Goal: Task Accomplishment & Management: Manage account settings

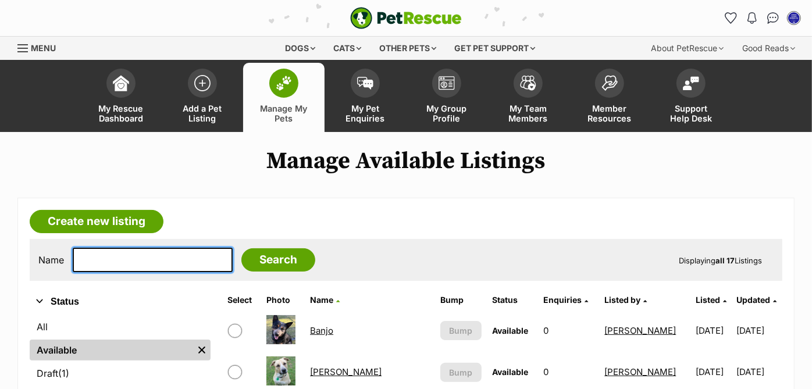
click at [152, 256] on input "text" at bounding box center [153, 260] width 160 height 24
type input "winnie"
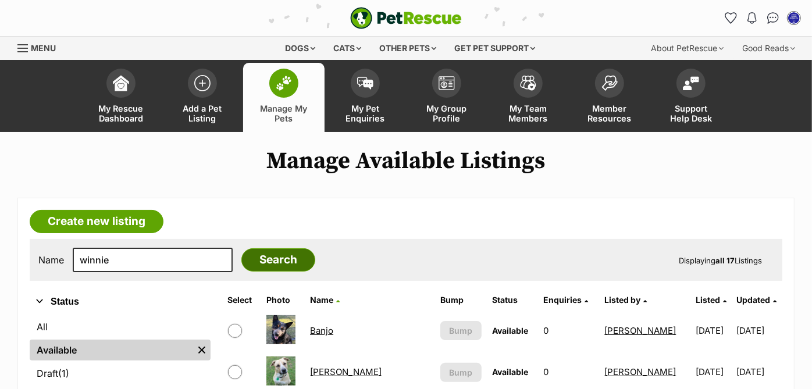
click at [250, 262] on input "Search" at bounding box center [279, 259] width 74 height 23
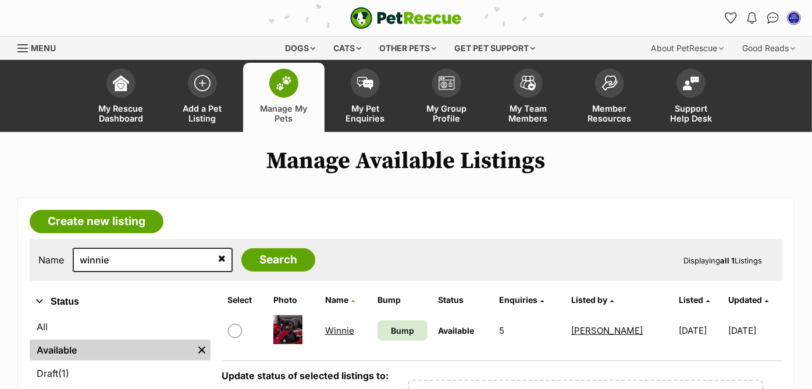
click at [345, 326] on link "Winnie" at bounding box center [339, 330] width 29 height 11
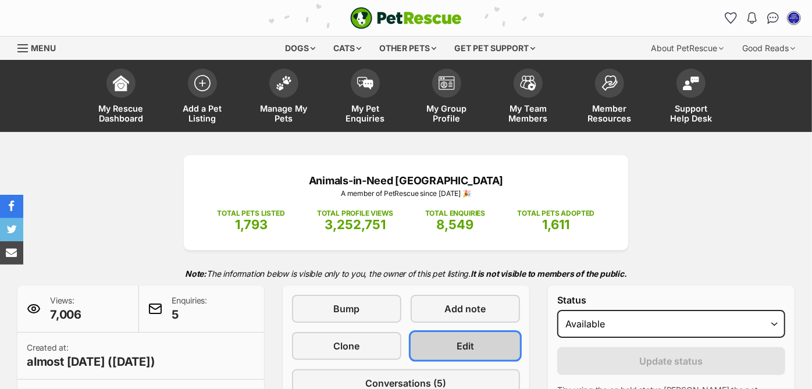
click at [482, 338] on link "Edit" at bounding box center [465, 346] width 109 height 28
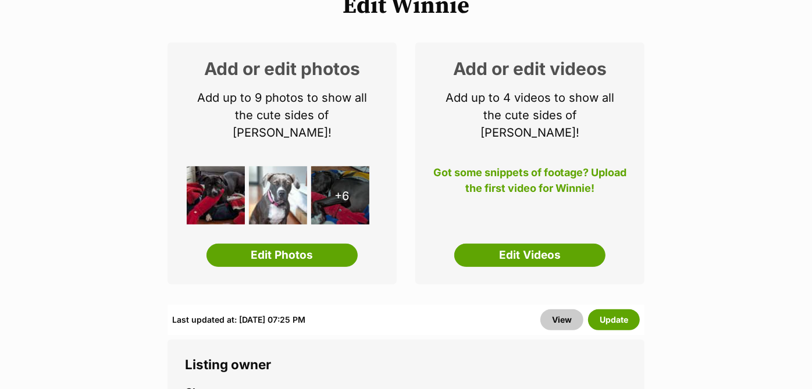
scroll to position [141, 0]
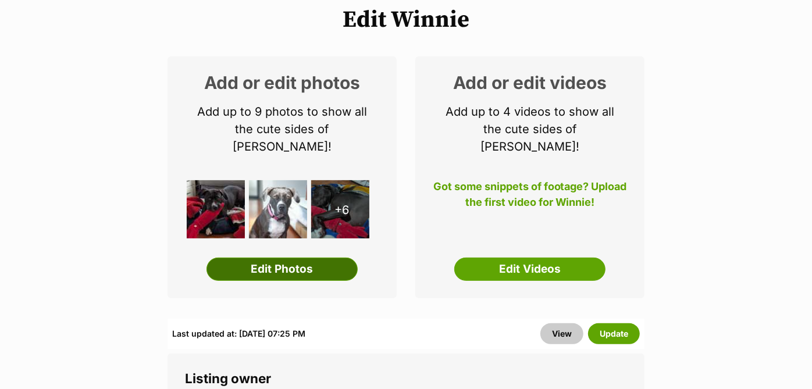
click at [286, 258] on link "Edit Photos" at bounding box center [282, 269] width 151 height 23
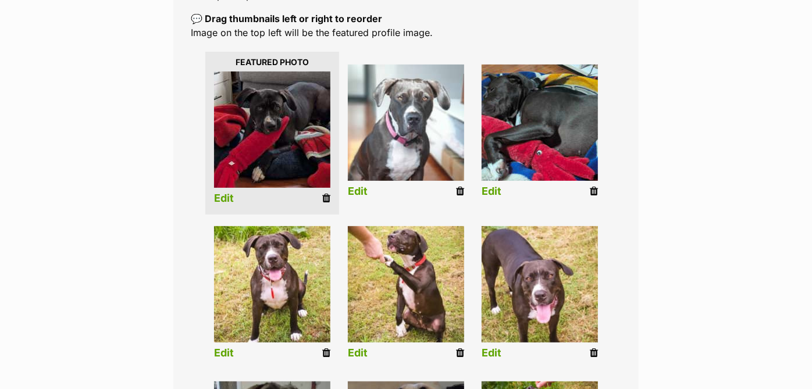
scroll to position [236, 0]
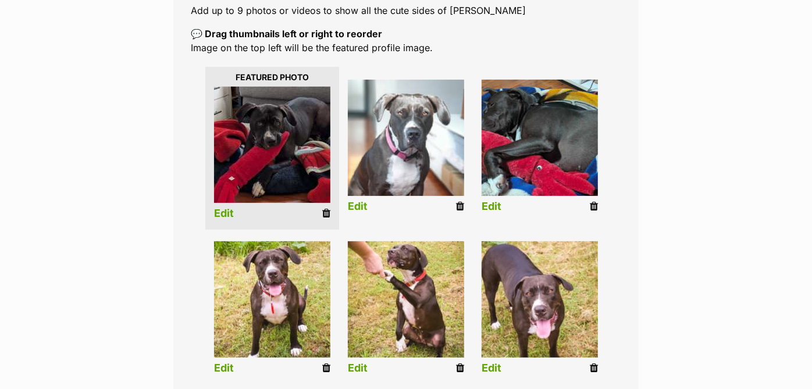
click at [460, 204] on icon at bounding box center [460, 206] width 8 height 10
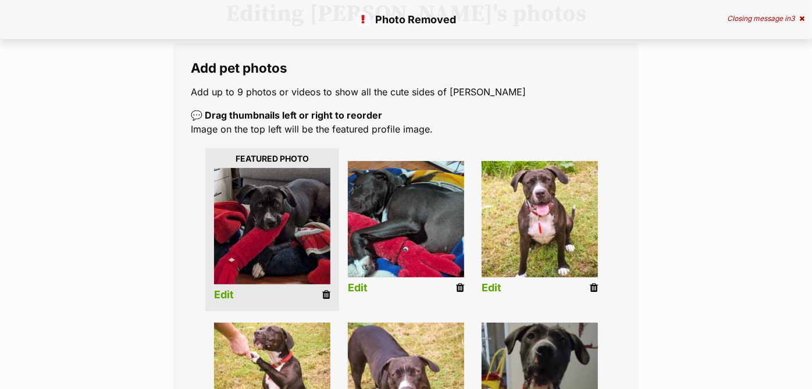
scroll to position [164, 0]
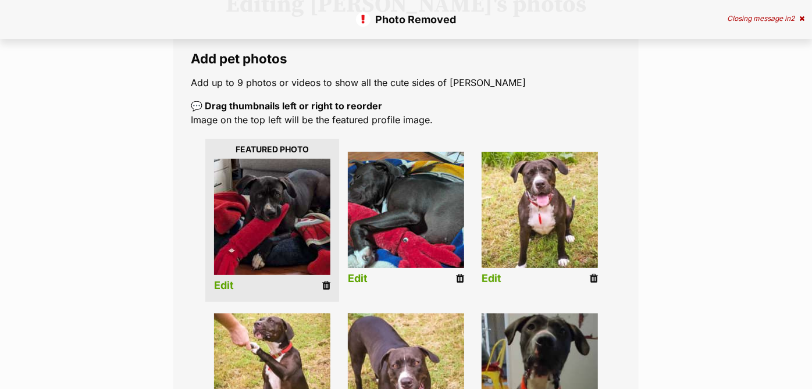
click at [592, 276] on icon at bounding box center [594, 279] width 8 height 10
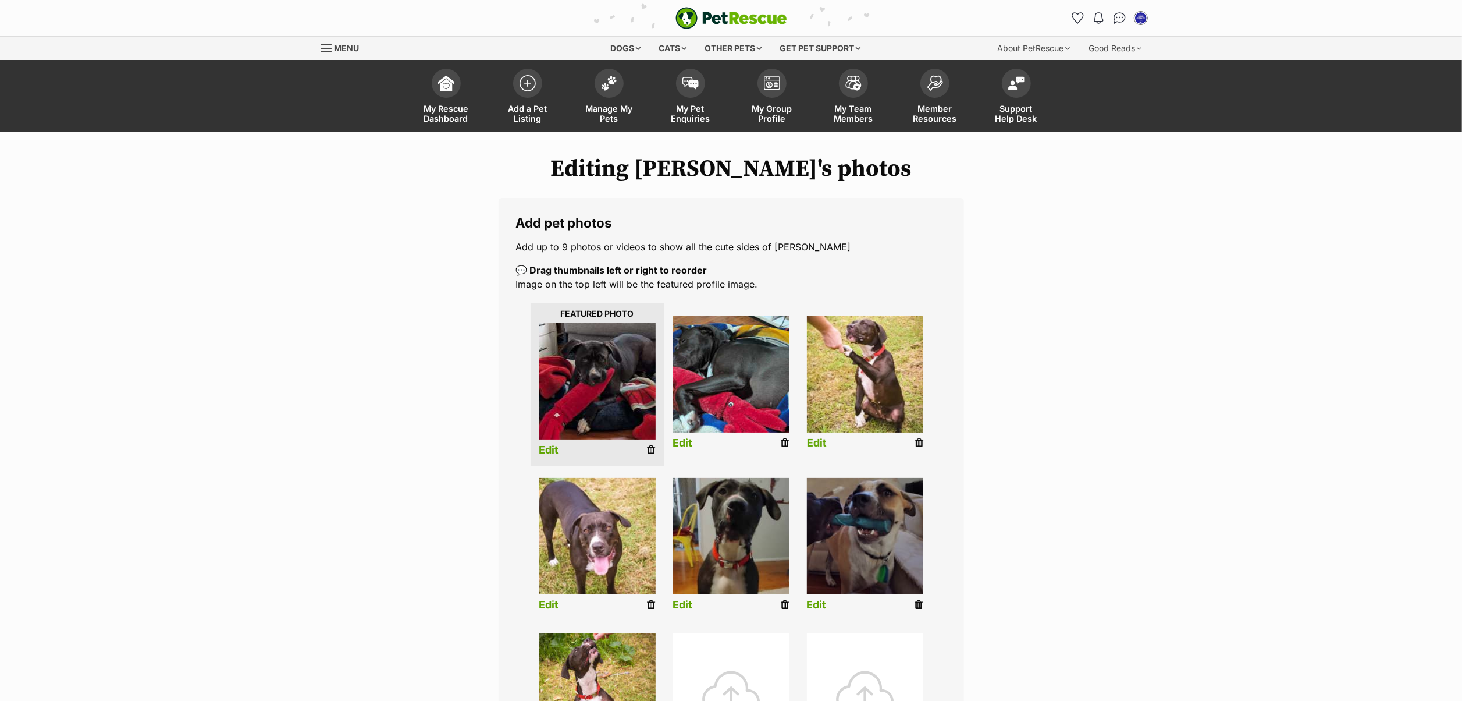
drag, startPoint x: 747, startPoint y: 1, endPoint x: 918, endPoint y: 443, distance: 474.2
click at [812, 389] on icon at bounding box center [919, 443] width 8 height 10
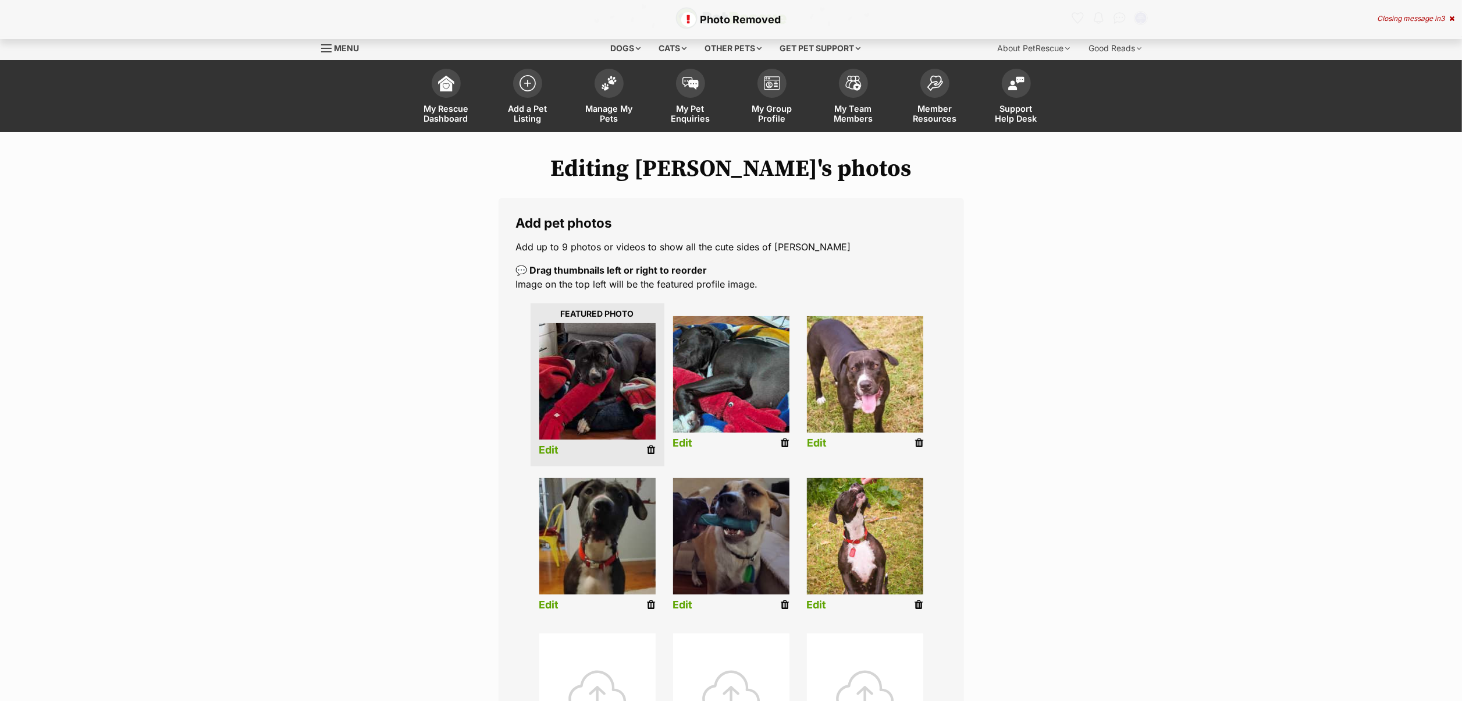
click at [917, 443] on icon at bounding box center [919, 443] width 8 height 10
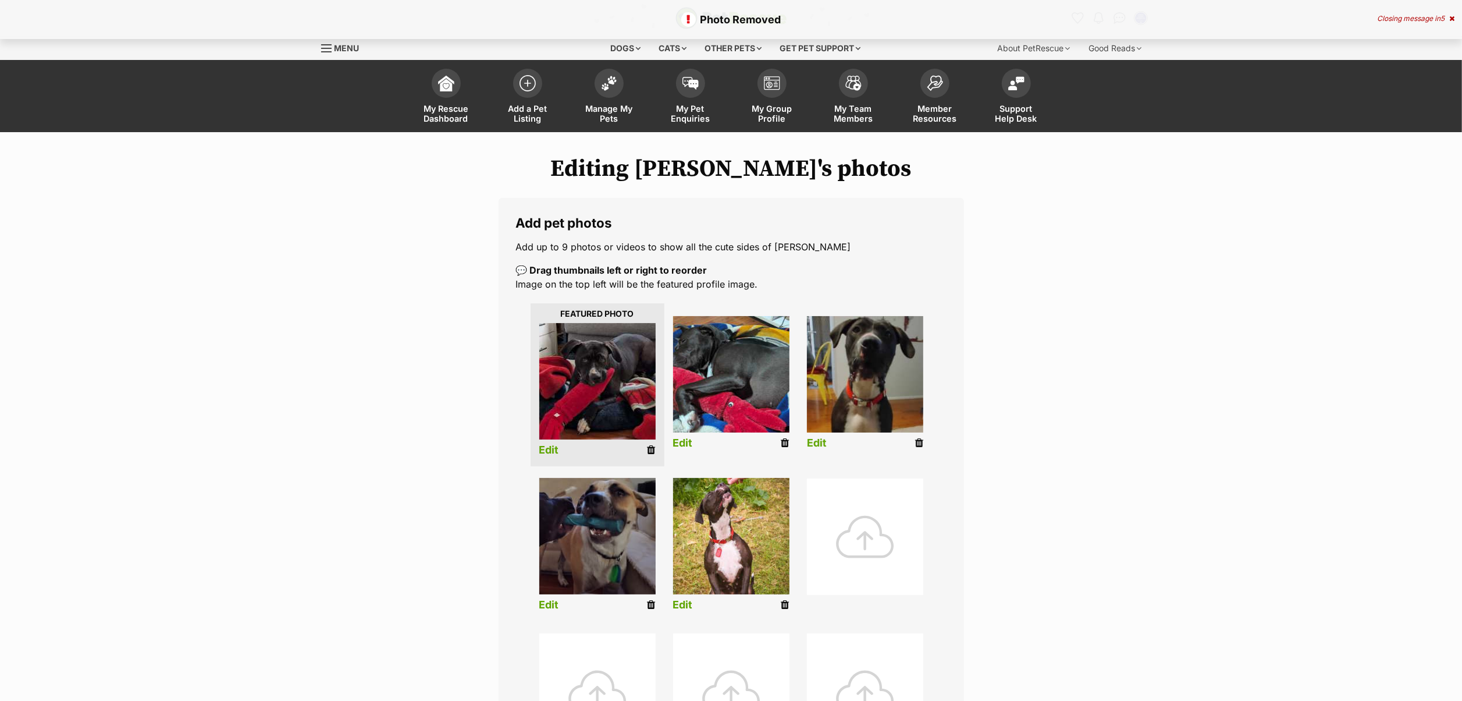
click at [915, 440] on icon at bounding box center [919, 443] width 8 height 10
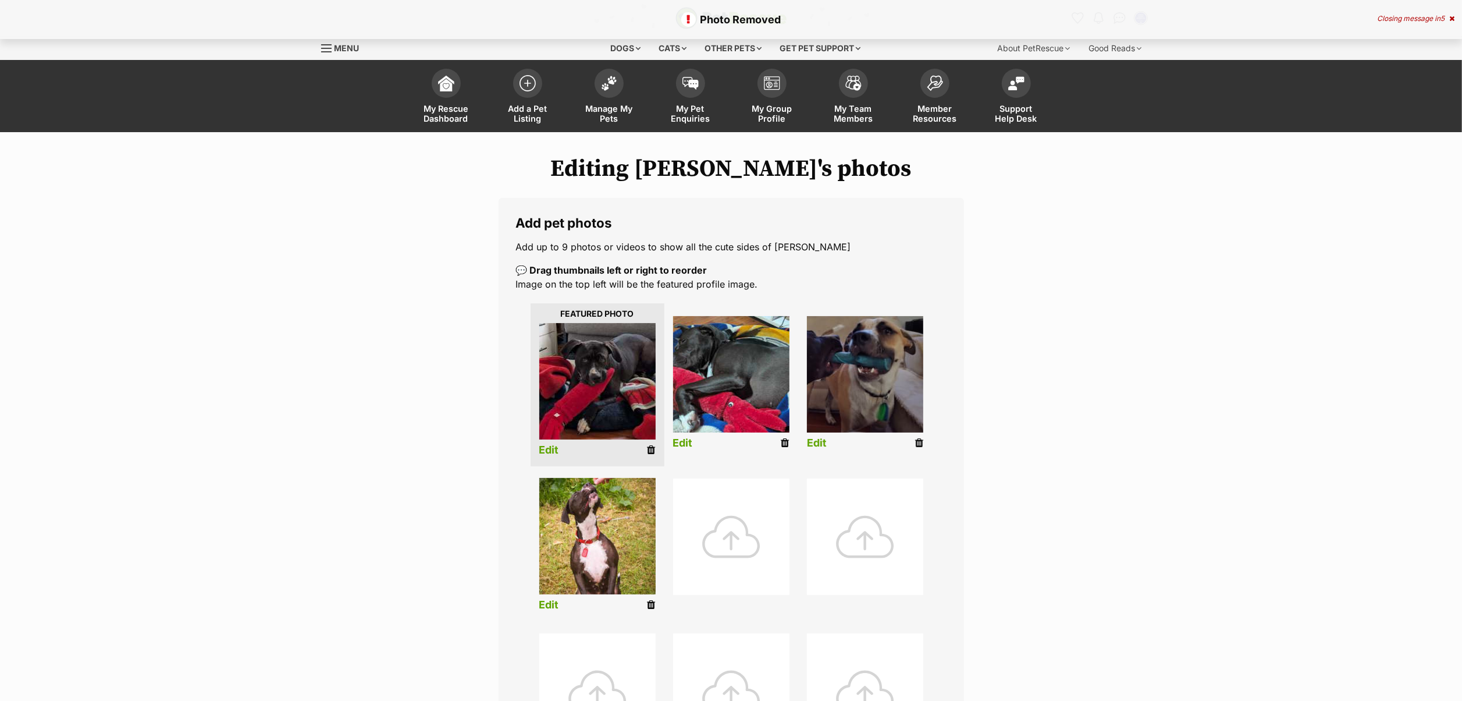
click at [915, 440] on icon at bounding box center [919, 443] width 8 height 10
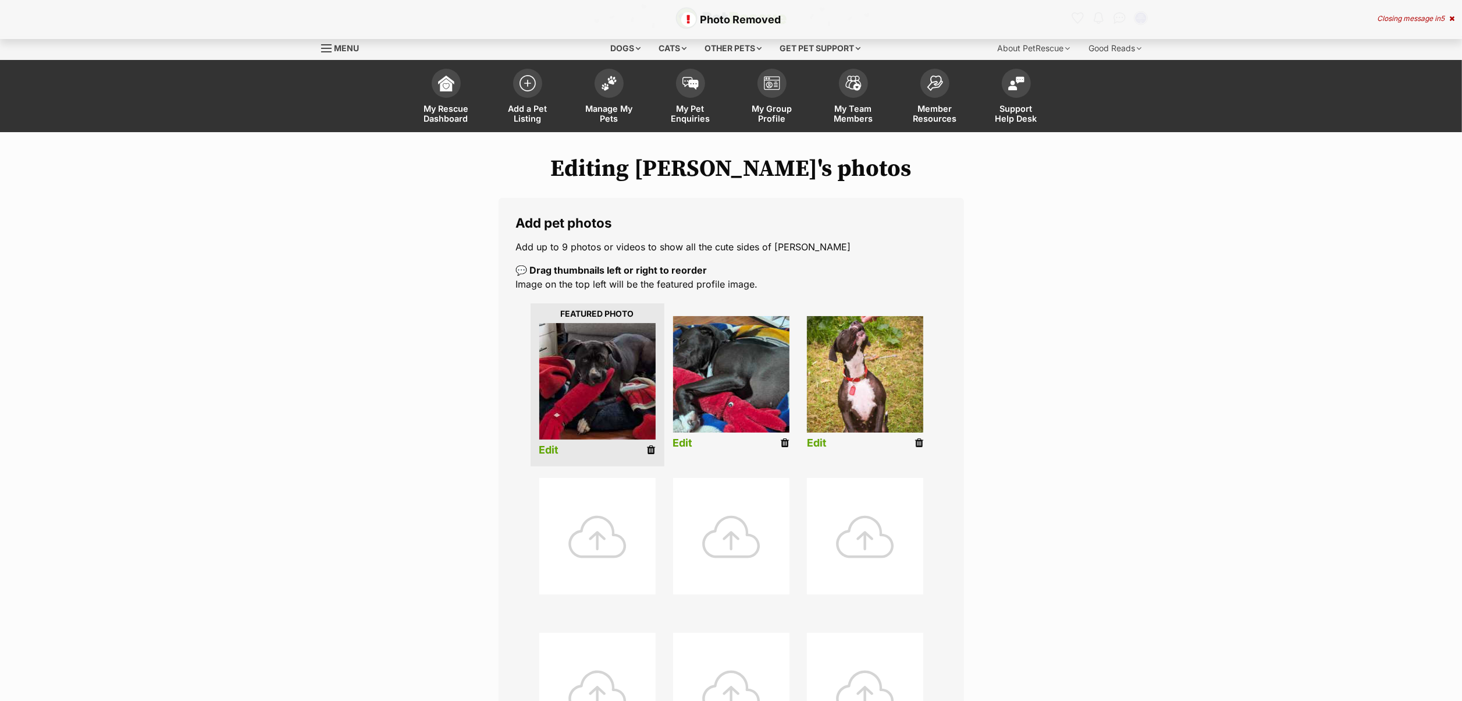
click at [918, 443] on icon at bounding box center [919, 443] width 8 height 10
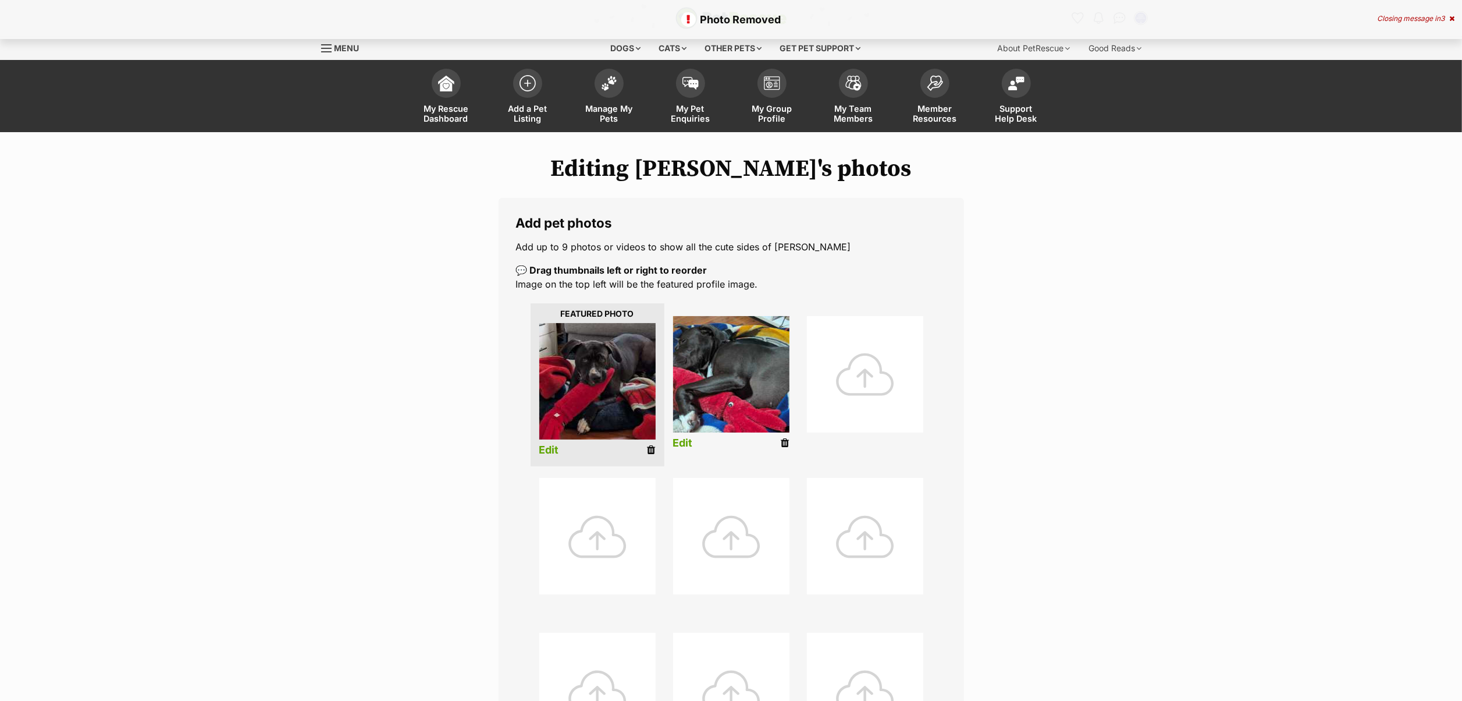
click at [865, 361] on div at bounding box center [865, 374] width 116 height 116
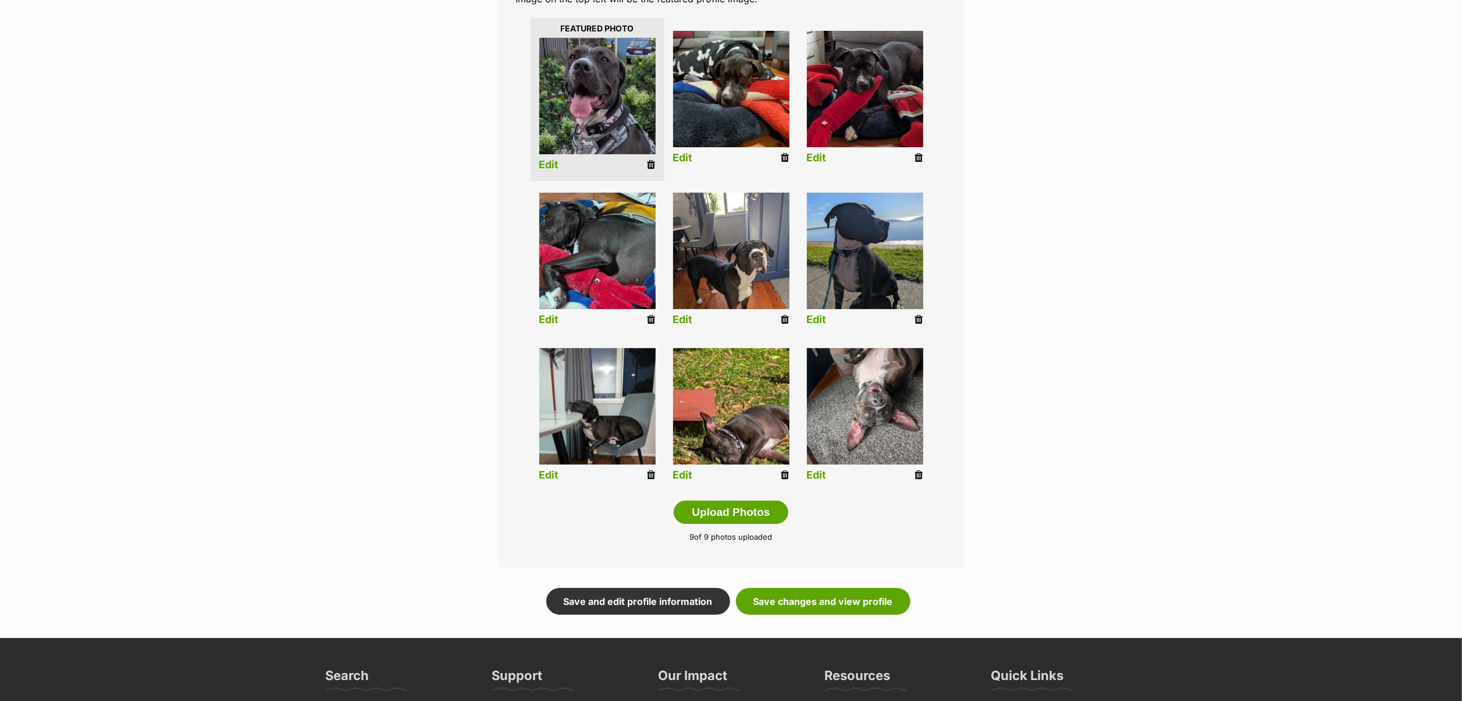
scroll to position [294, 0]
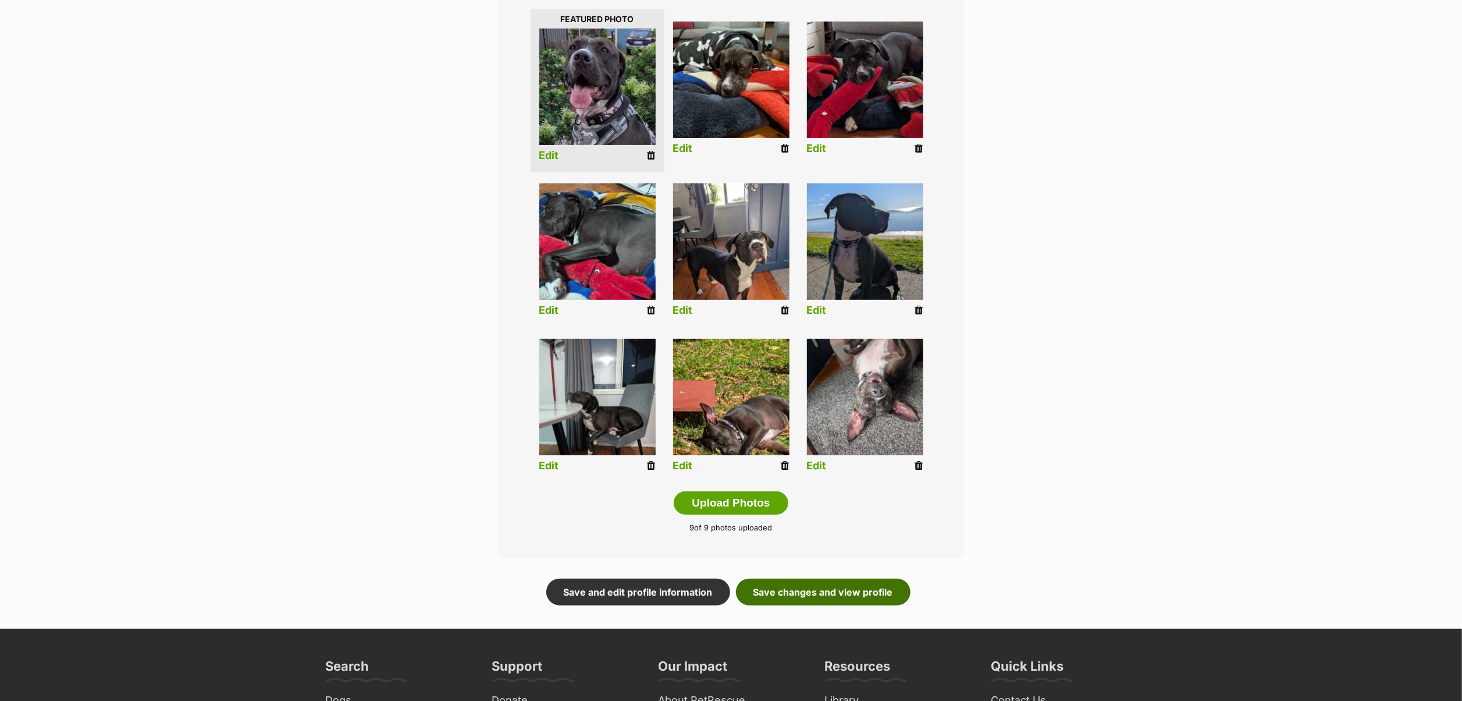
click at [850, 587] on link "Save changes and view profile" at bounding box center [823, 591] width 175 height 27
